Goal: Task Accomplishment & Management: Complete application form

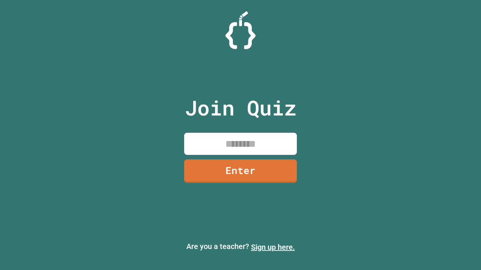
click at [269, 247] on link "Sign up here." at bounding box center [273, 247] width 44 height 9
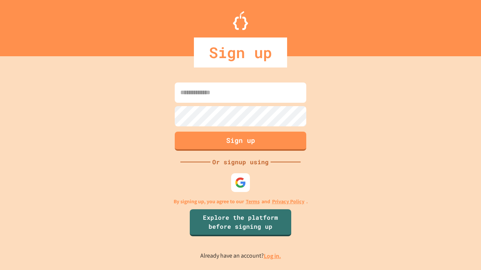
click at [273, 256] on link "Log in." at bounding box center [272, 256] width 17 height 8
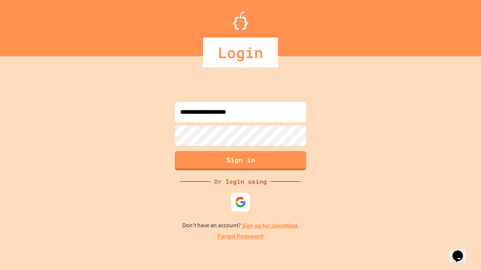
type input "**********"
